Goal: Task Accomplishment & Management: Use online tool/utility

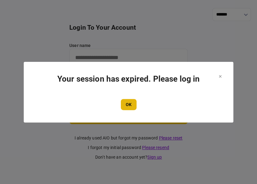
type input "****"
click at [128, 105] on button "OK" at bounding box center [129, 104] width 16 height 11
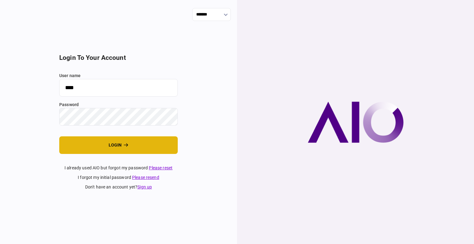
click at [108, 148] on button "login" at bounding box center [118, 145] width 118 height 18
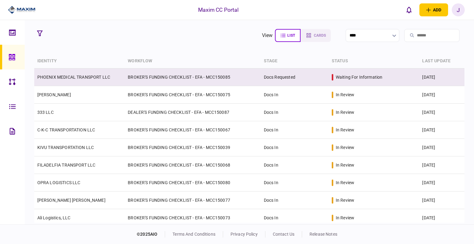
click at [62, 77] on link "PHOENIX MEDICAL TRANSPORT LLC" at bounding box center [73, 77] width 73 height 5
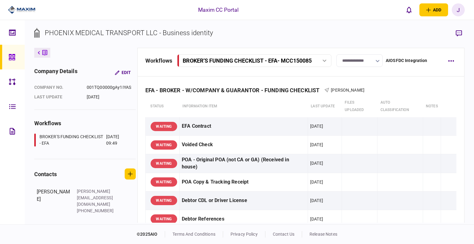
click at [364, 60] on input "**********" at bounding box center [359, 60] width 46 height 13
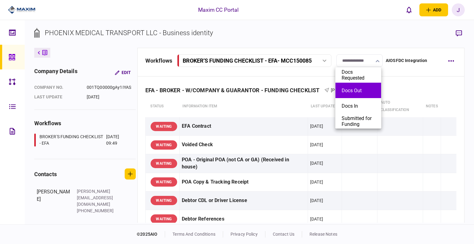
click at [359, 93] on button "Docs Out" at bounding box center [357, 91] width 33 height 6
type input "********"
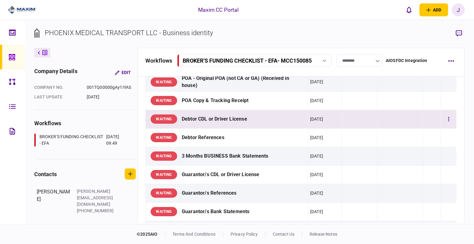
scroll to position [93, 0]
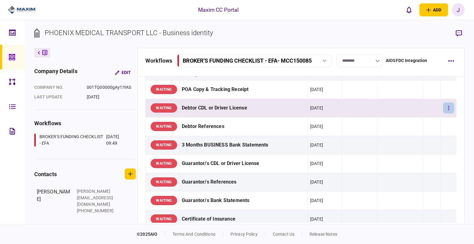
click at [448, 106] on icon "button" at bounding box center [448, 108] width 1 height 6
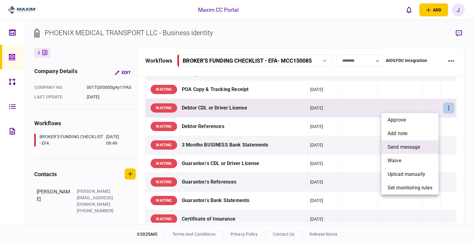
click at [423, 144] on li "send message" at bounding box center [409, 147] width 57 height 14
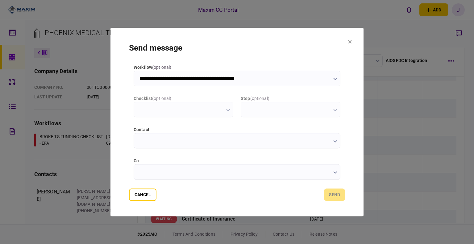
scroll to position [0, 0]
type input "**********"
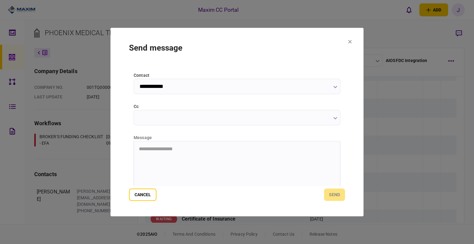
scroll to position [62, 0]
click at [171, 149] on html "**********" at bounding box center [237, 142] width 206 height 16
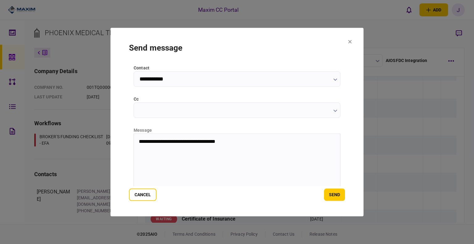
click at [252, 141] on p "**********" at bounding box center [236, 141] width 195 height 6
click at [335, 196] on button "send" at bounding box center [334, 194] width 21 height 12
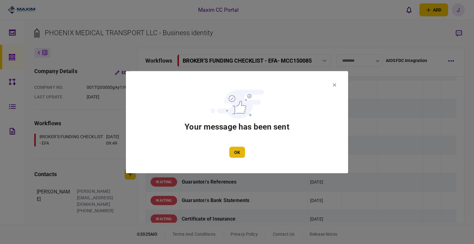
click at [236, 150] on button "OK" at bounding box center [237, 152] width 16 height 11
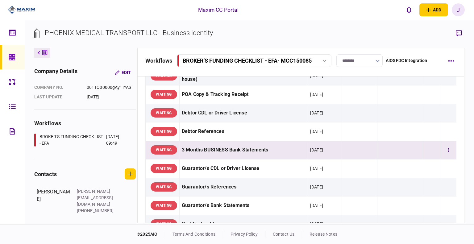
scroll to position [93, 0]
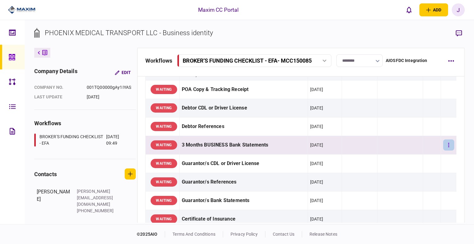
click at [448, 144] on icon "button" at bounding box center [448, 145] width 1 height 6
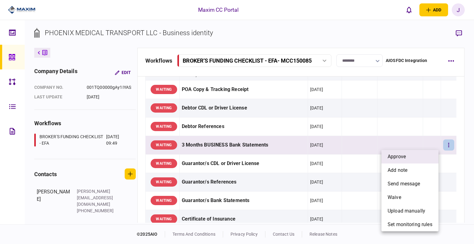
click at [427, 156] on li "approve" at bounding box center [409, 157] width 57 height 14
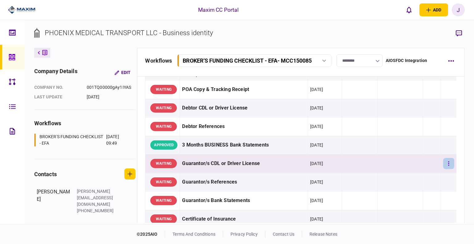
click at [443, 164] on button "button" at bounding box center [448, 163] width 11 height 11
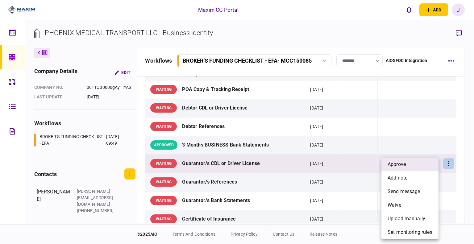
click at [422, 165] on li "approve" at bounding box center [409, 165] width 57 height 14
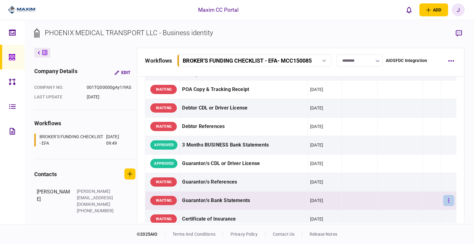
click at [447, 200] on button "button" at bounding box center [448, 200] width 11 height 11
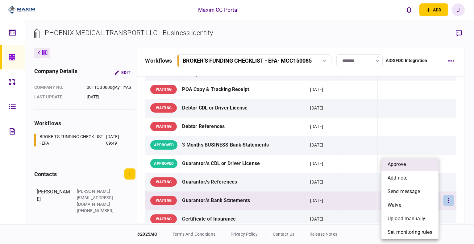
click at [406, 169] on li "approve" at bounding box center [409, 165] width 57 height 14
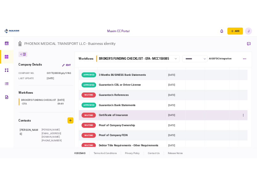
scroll to position [154, 0]
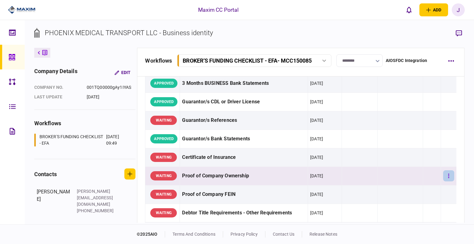
click at [443, 176] on button "button" at bounding box center [448, 175] width 11 height 11
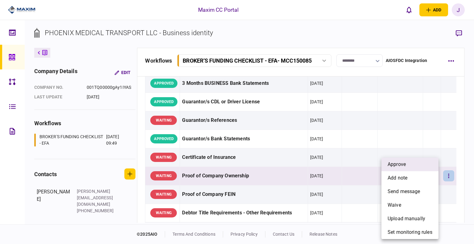
click at [407, 168] on li "approve" at bounding box center [409, 165] width 57 height 14
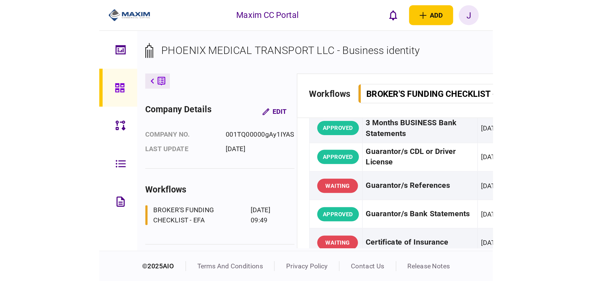
scroll to position [147, 0]
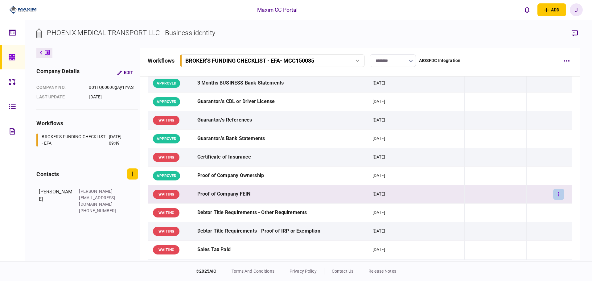
click at [473, 196] on button "button" at bounding box center [558, 194] width 11 height 11
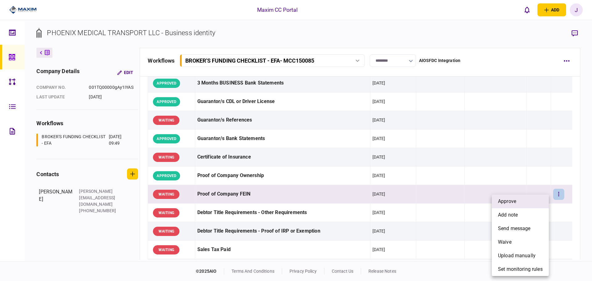
click at [473, 202] on li "approve" at bounding box center [520, 202] width 57 height 14
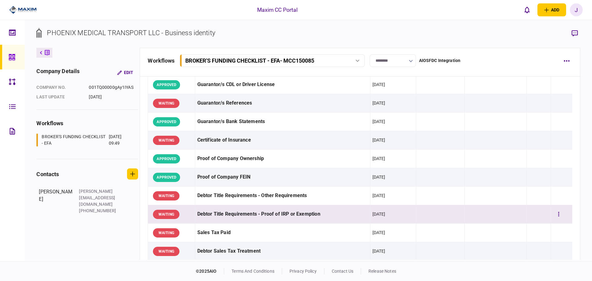
scroll to position [178, 0]
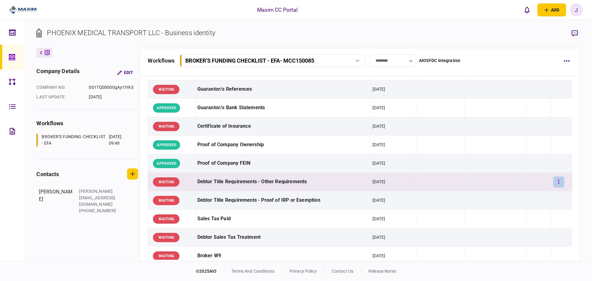
click at [473, 181] on button "button" at bounding box center [558, 181] width 11 height 11
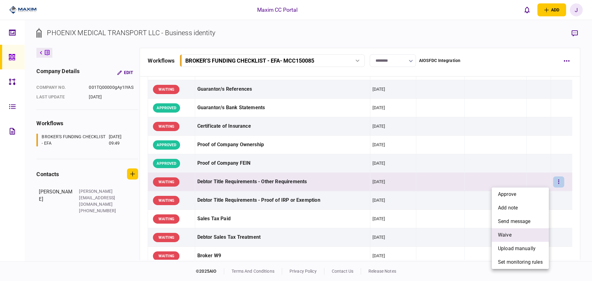
click at [473, 229] on li "waive" at bounding box center [520, 235] width 57 height 14
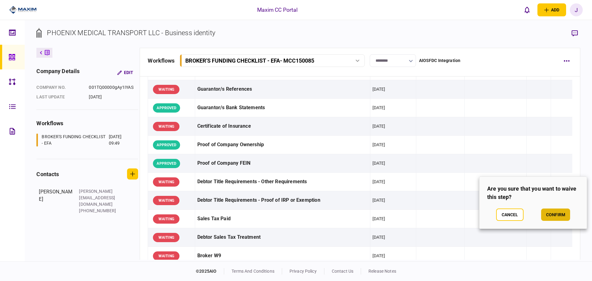
click at [473, 217] on button "confirm" at bounding box center [555, 215] width 29 height 12
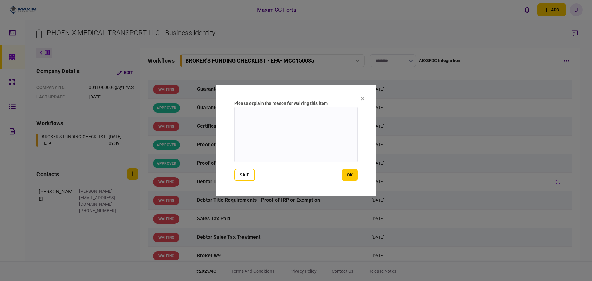
click at [276, 135] on textarea at bounding box center [295, 135] width 123 height 56
type textarea "*"
type textarea "***"
click at [348, 177] on button "ok" at bounding box center [350, 175] width 16 height 12
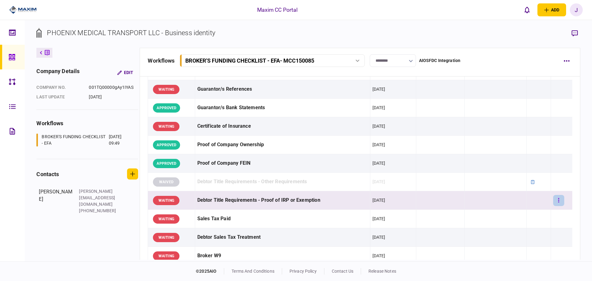
click at [473, 200] on button "button" at bounding box center [558, 200] width 11 height 11
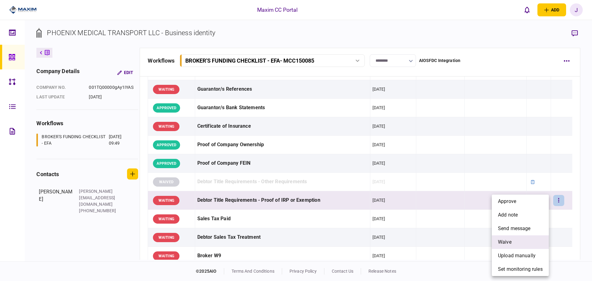
click at [473, 243] on li "waive" at bounding box center [520, 242] width 57 height 14
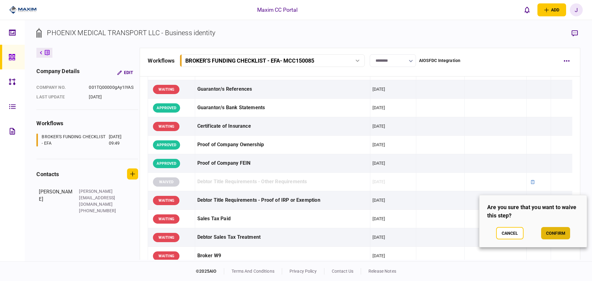
click at [473, 232] on button "confirm" at bounding box center [555, 233] width 29 height 12
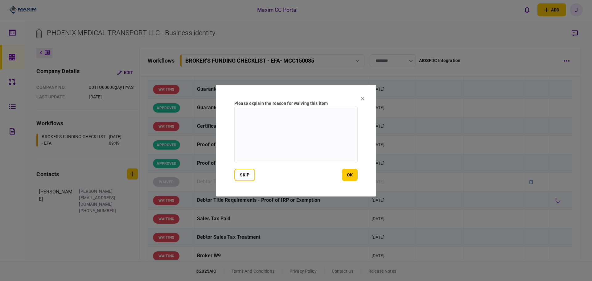
click at [276, 141] on textarea at bounding box center [295, 135] width 123 height 56
type textarea "***"
click at [348, 169] on button "ok" at bounding box center [350, 175] width 16 height 12
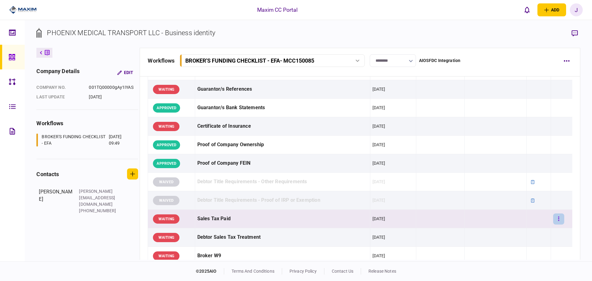
click at [473, 218] on button "button" at bounding box center [558, 218] width 11 height 11
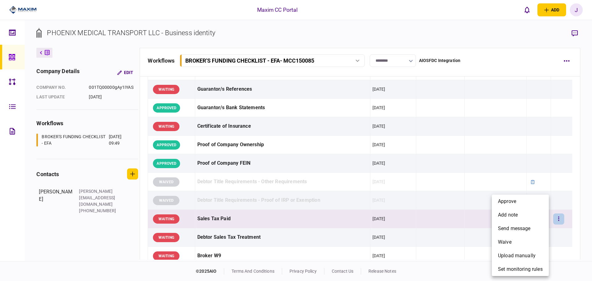
click at [272, 221] on div at bounding box center [296, 140] width 592 height 281
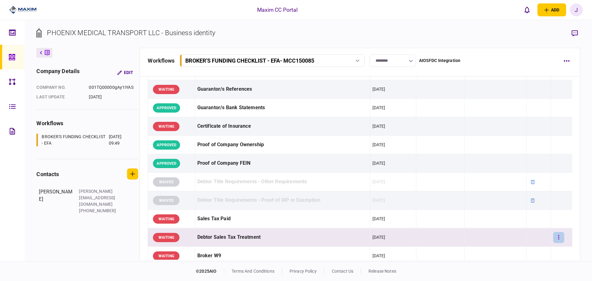
click at [473, 236] on button "button" at bounding box center [558, 237] width 11 height 11
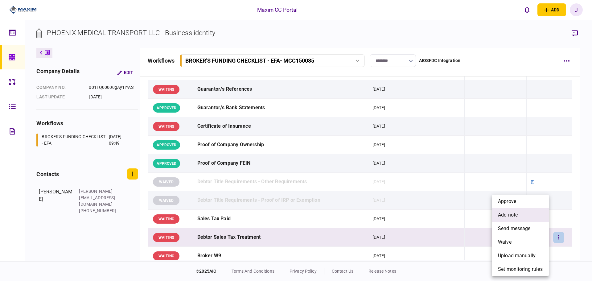
click at [473, 218] on li "add note" at bounding box center [520, 215] width 57 height 14
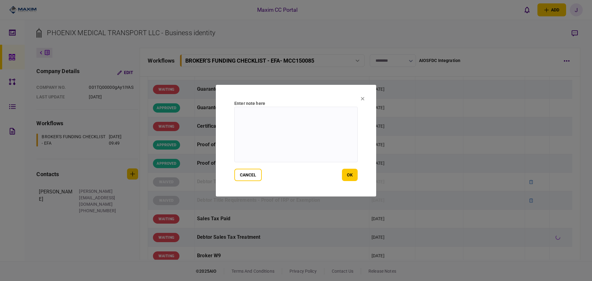
click at [259, 142] on textarea at bounding box center [295, 135] width 123 height 56
type textarea "*"
type textarea "**********"
click at [353, 174] on button "ok" at bounding box center [350, 175] width 16 height 12
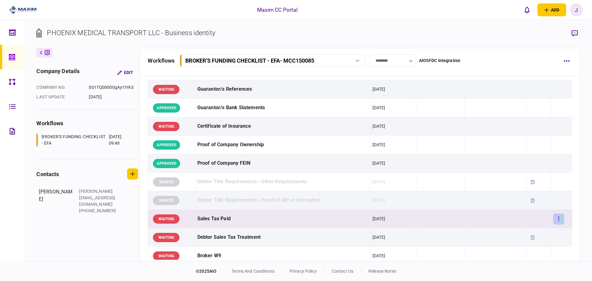
click at [473, 217] on button "button" at bounding box center [558, 218] width 11 height 11
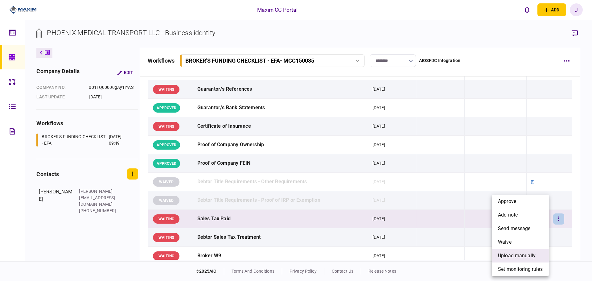
click at [473, 244] on span "upload manually" at bounding box center [517, 255] width 38 height 7
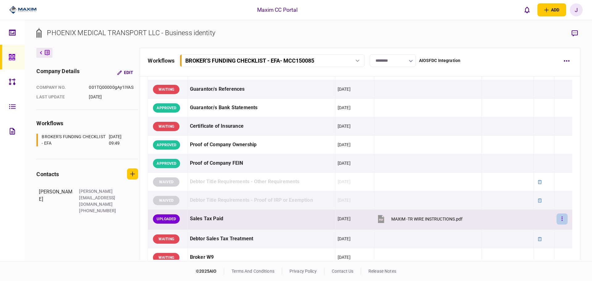
click at [473, 220] on button "button" at bounding box center [562, 218] width 11 height 11
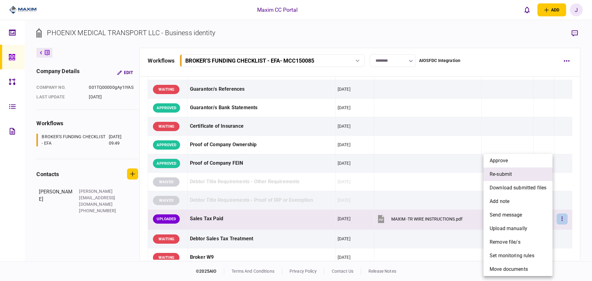
click at [473, 175] on li "re-submit" at bounding box center [518, 174] width 69 height 14
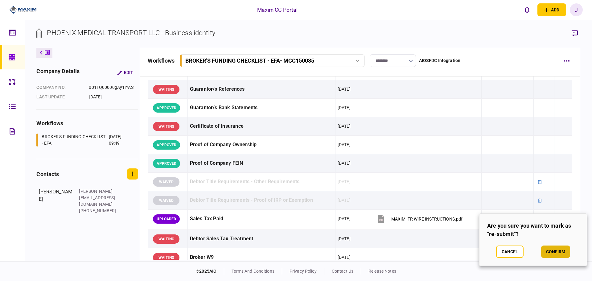
click at [473, 244] on button "confirm" at bounding box center [555, 252] width 29 height 12
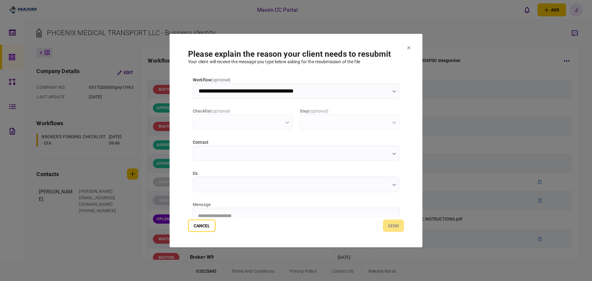
scroll to position [0, 0]
type input "**********"
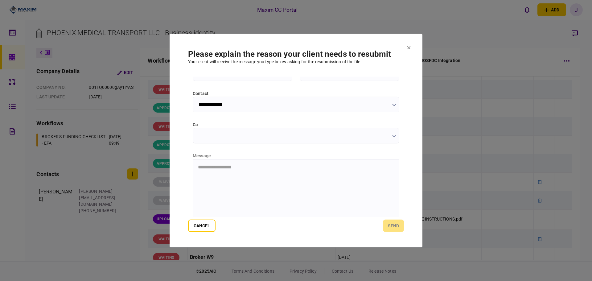
scroll to position [62, 0]
click at [247, 162] on html "**********" at bounding box center [296, 154] width 206 height 16
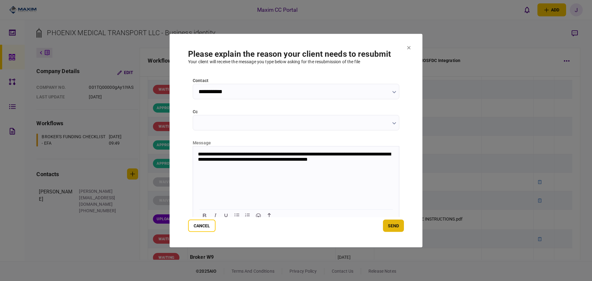
click at [401, 225] on button "send" at bounding box center [393, 226] width 21 height 12
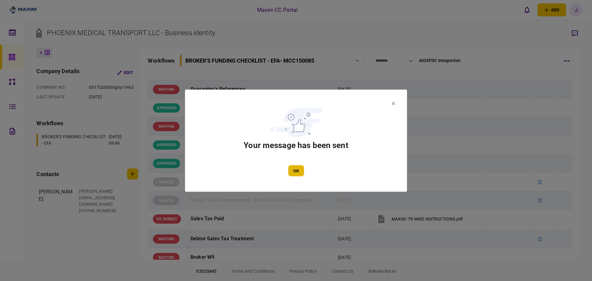
click at [297, 173] on button "OK" at bounding box center [296, 170] width 16 height 11
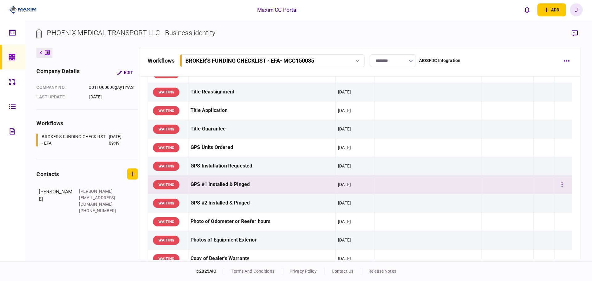
scroll to position [494, 0]
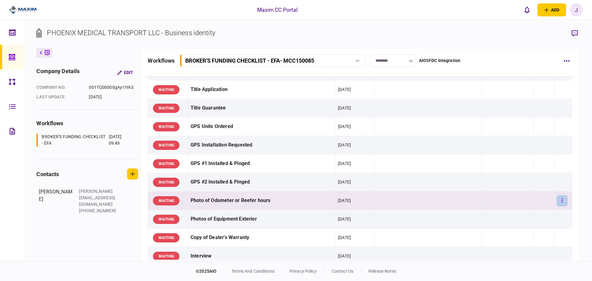
click at [473, 202] on button "button" at bounding box center [562, 200] width 11 height 11
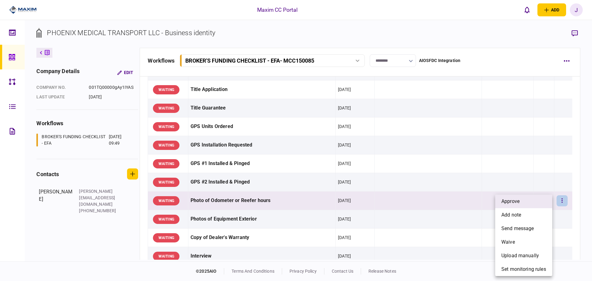
click at [473, 201] on li "approve" at bounding box center [523, 202] width 57 height 14
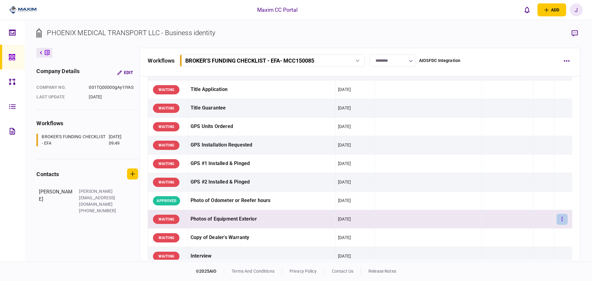
click at [473, 219] on button "button" at bounding box center [562, 219] width 11 height 11
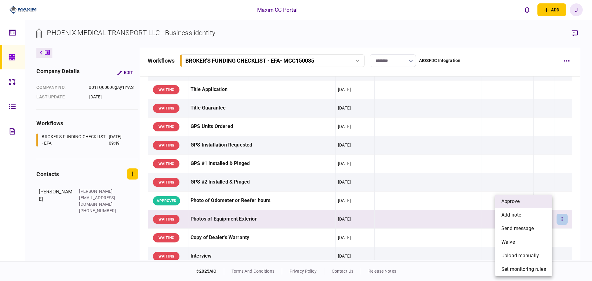
click at [473, 204] on li "approve" at bounding box center [523, 202] width 57 height 14
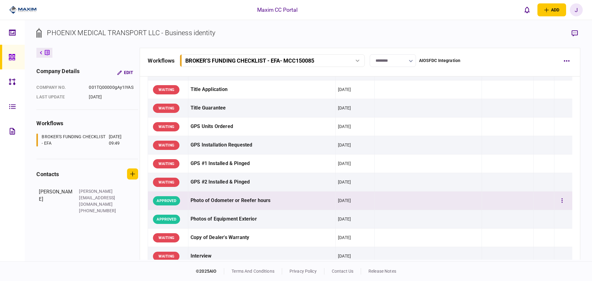
scroll to position [524, 0]
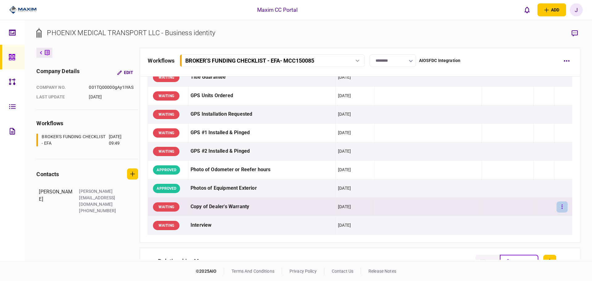
click at [473, 210] on button "button" at bounding box center [562, 206] width 11 height 11
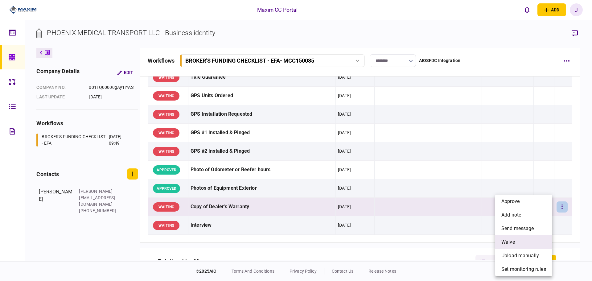
click at [473, 241] on li "waive" at bounding box center [523, 242] width 57 height 14
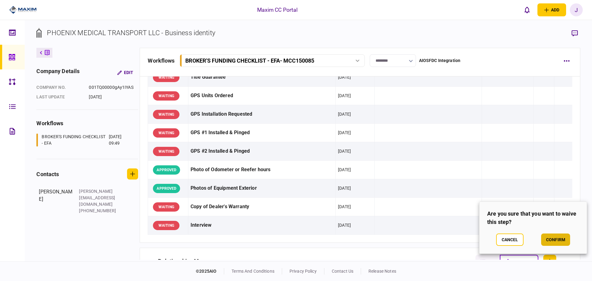
click at [473, 243] on button "confirm" at bounding box center [555, 239] width 29 height 12
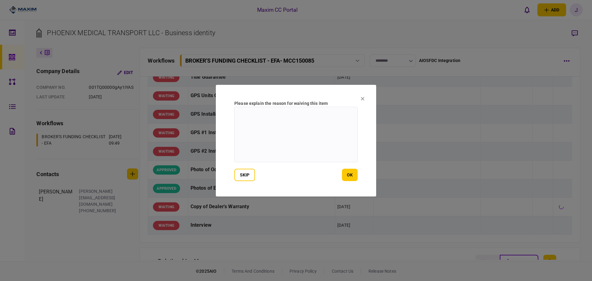
click at [295, 156] on textarea at bounding box center [295, 135] width 123 height 56
type textarea "***"
click at [351, 173] on button "ok" at bounding box center [350, 175] width 16 height 12
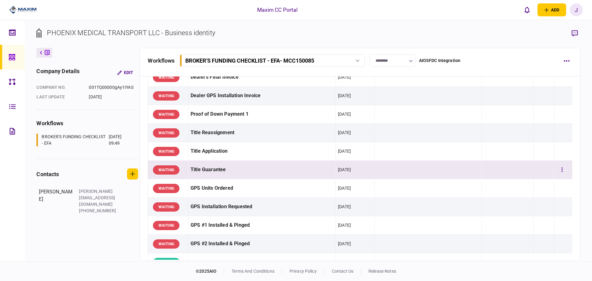
scroll to position [401, 0]
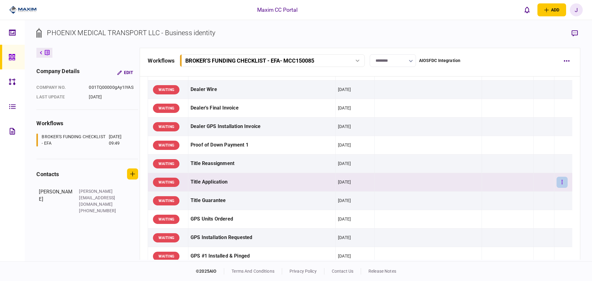
click at [473, 185] on button "button" at bounding box center [562, 182] width 11 height 11
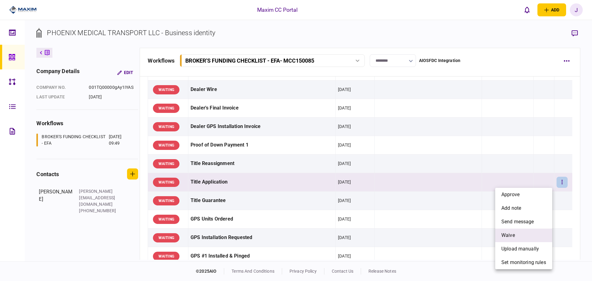
click at [473, 234] on li "waive" at bounding box center [523, 236] width 57 height 14
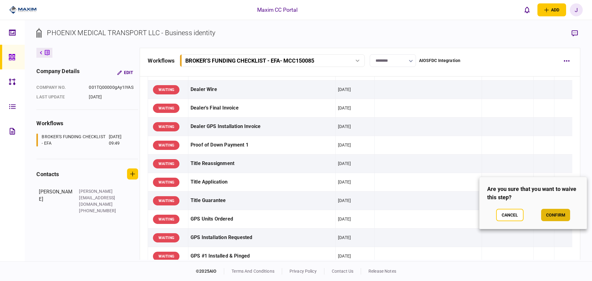
click at [473, 214] on button "confirm" at bounding box center [555, 215] width 29 height 12
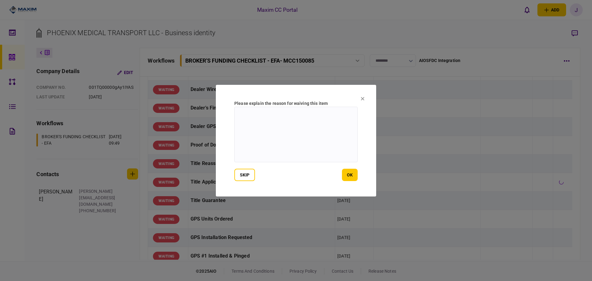
click at [285, 148] on textarea at bounding box center [295, 135] width 123 height 56
drag, startPoint x: 288, startPoint y: 117, endPoint x: 221, endPoint y: 112, distance: 66.5
click at [221, 112] on section "**********" at bounding box center [296, 141] width 160 height 112
type textarea "**********"
click at [350, 180] on button "ok" at bounding box center [350, 175] width 16 height 12
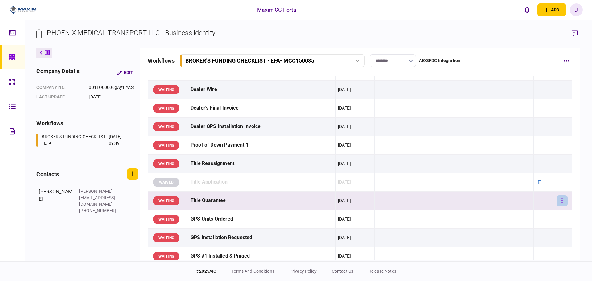
click at [473, 200] on button "button" at bounding box center [562, 200] width 11 height 11
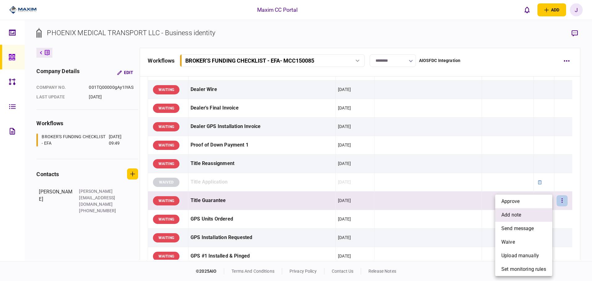
click at [473, 215] on li "add note" at bounding box center [523, 215] width 57 height 14
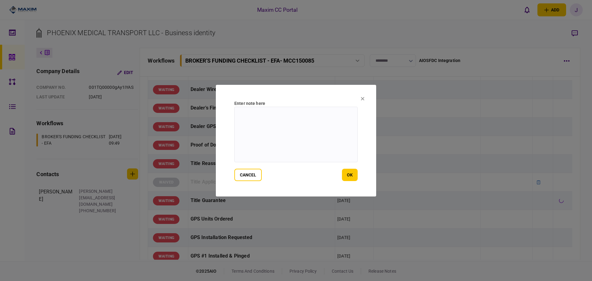
click at [296, 122] on textarea at bounding box center [295, 135] width 123 height 56
paste textarea "**********"
type textarea "**********"
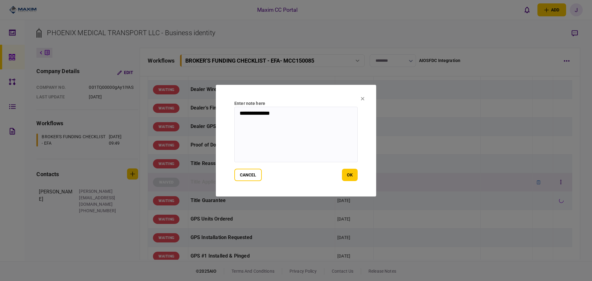
click at [354, 176] on button "ok" at bounding box center [350, 175] width 16 height 12
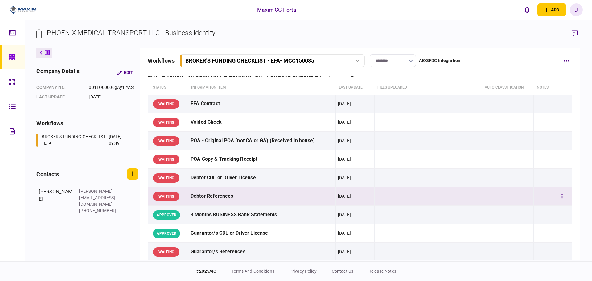
scroll to position [0, 0]
